Goal: Find specific page/section: Find specific page/section

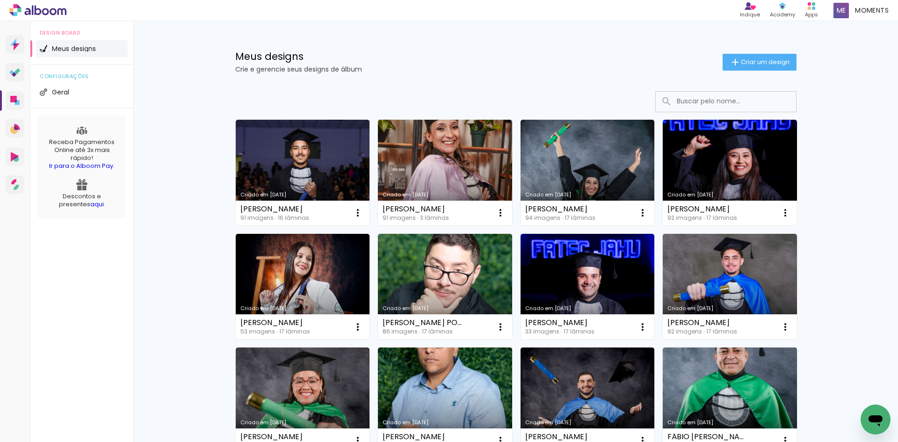
click at [756, 107] on input at bounding box center [738, 101] width 133 height 19
paste input "[PERSON_NAME]"
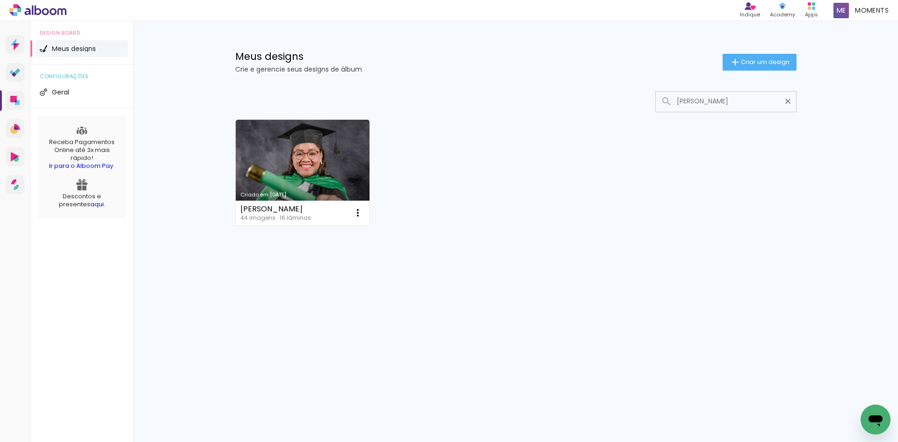
scroll to position [0, 22]
type input "JULIANA DOS SANTOS TOLEDO CORDEIRO"
type paper-input "JULIANA DOS SANTOS TOLEDO CORDEIRO"
click at [310, 167] on link "Criado em [DATE]" at bounding box center [303, 173] width 134 height 106
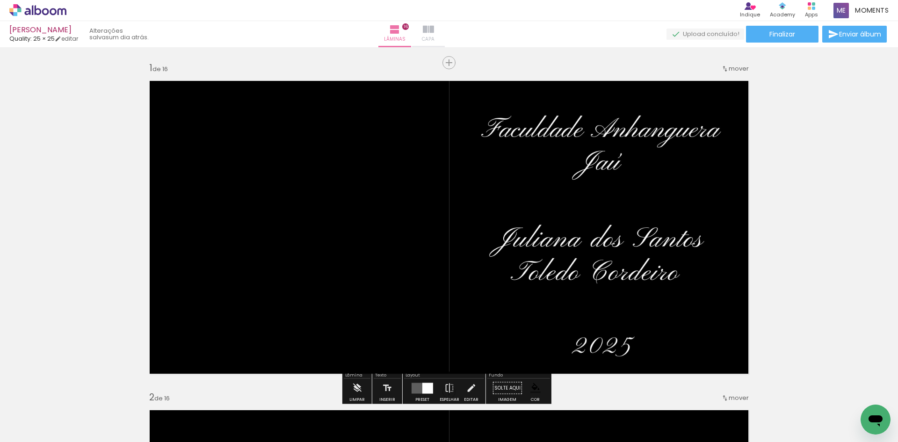
click at [435, 38] on span "Capa" at bounding box center [428, 39] width 13 height 8
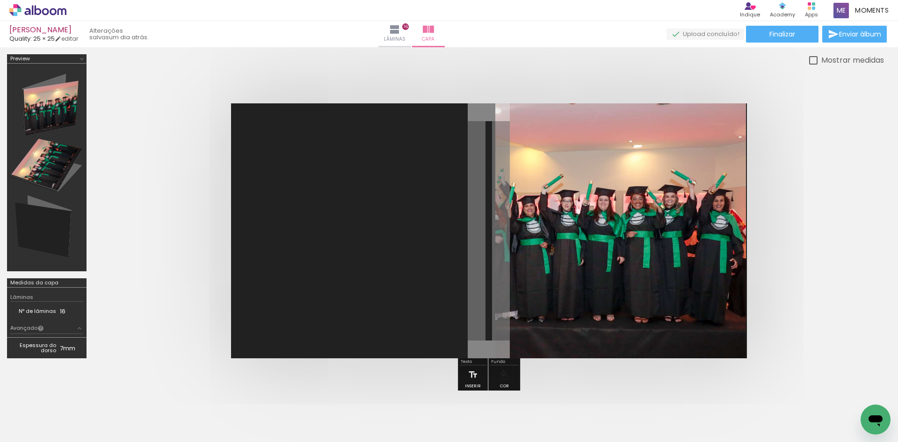
scroll to position [0, 1487]
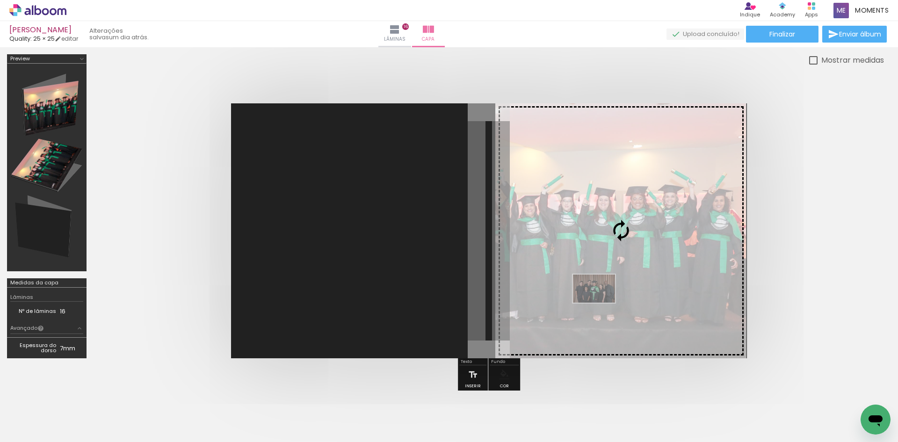
drag, startPoint x: 465, startPoint y: 414, endPoint x: 601, endPoint y: 303, distance: 176.2
click at [601, 303] on quentale-workspace at bounding box center [449, 221] width 898 height 442
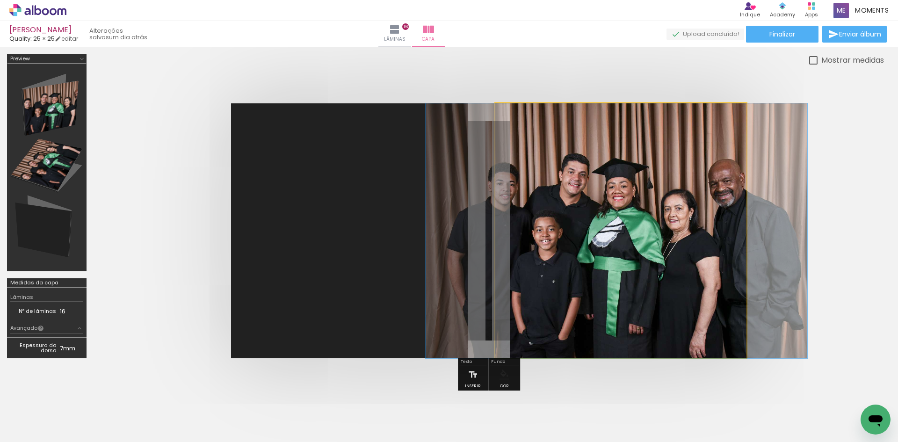
drag, startPoint x: 597, startPoint y: 282, endPoint x: 593, endPoint y: 284, distance: 4.8
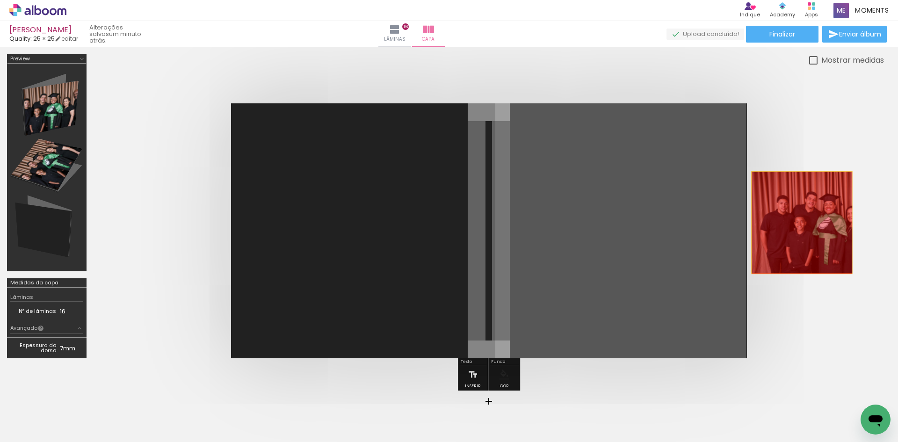
drag, startPoint x: 637, startPoint y: 233, endPoint x: 802, endPoint y: 223, distance: 165.4
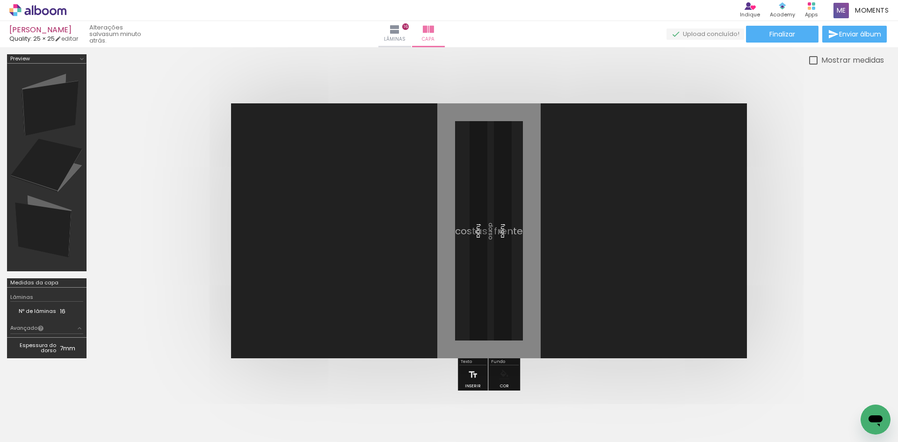
scroll to position [0, 0]
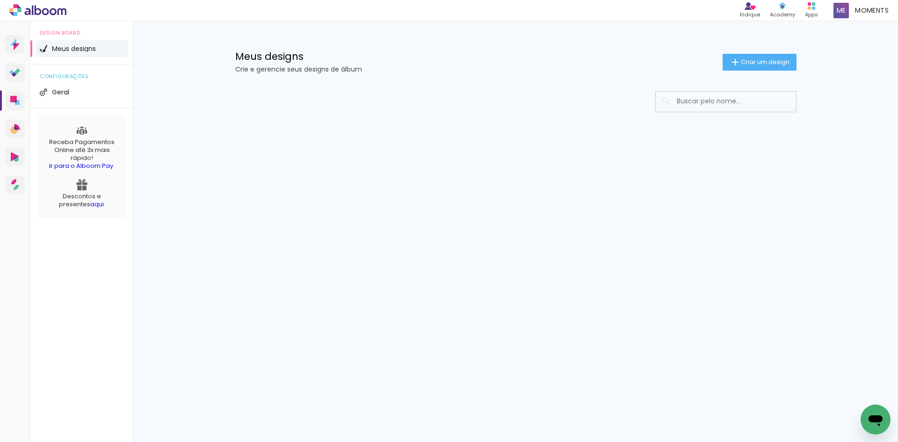
click at [702, 102] on input at bounding box center [738, 101] width 133 height 19
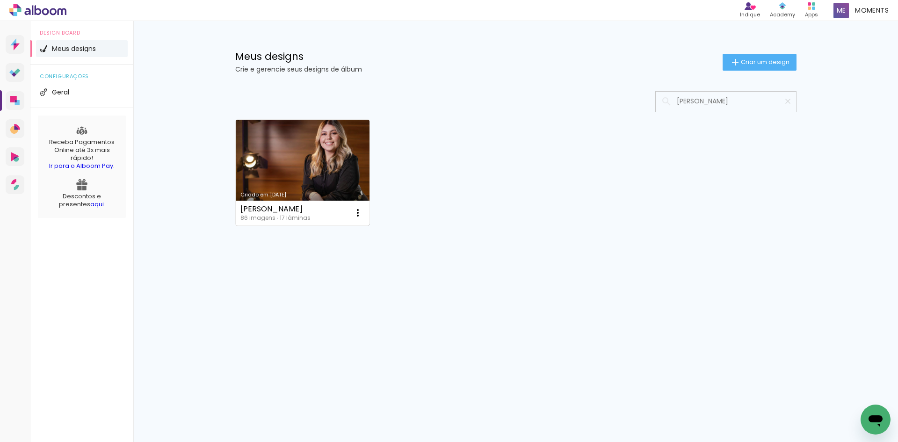
type input "GABRIELA REGUINI SERINOLLI"
type paper-input "GABRIELA REGUINI SERINOLLI"
click at [266, 170] on link "Criado em [DATE]" at bounding box center [303, 173] width 134 height 106
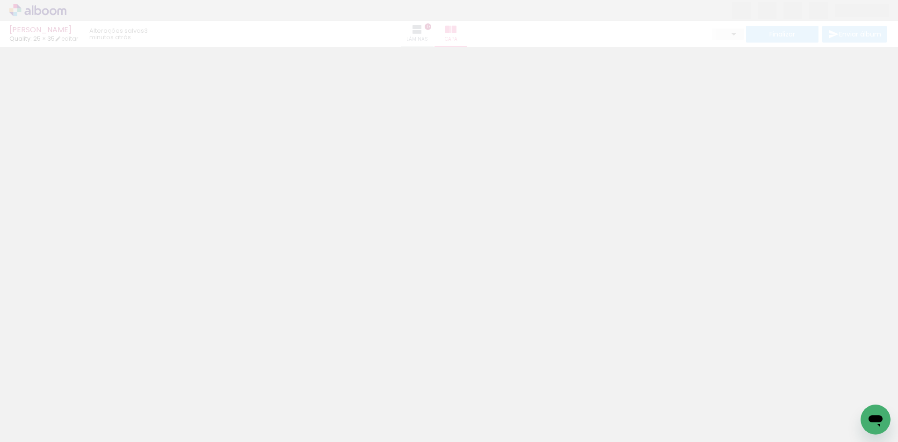
type input "0"
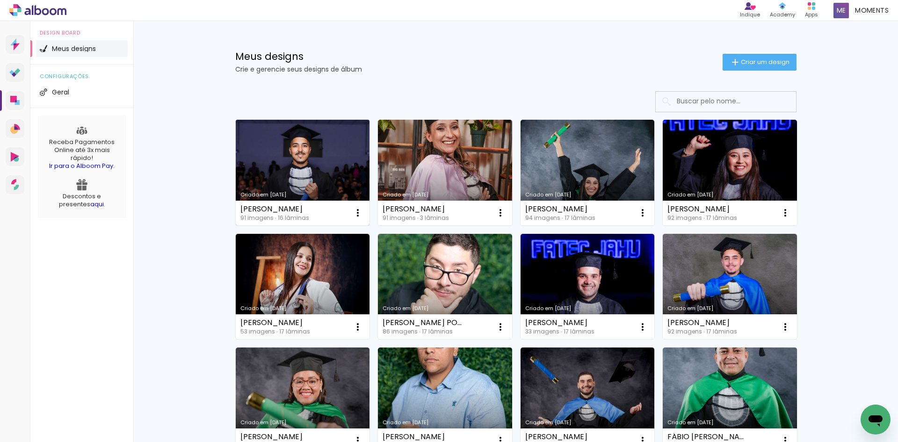
click at [327, 160] on link "Criado em [DATE]" at bounding box center [303, 173] width 134 height 106
